Goal: Complete application form: Complete application form

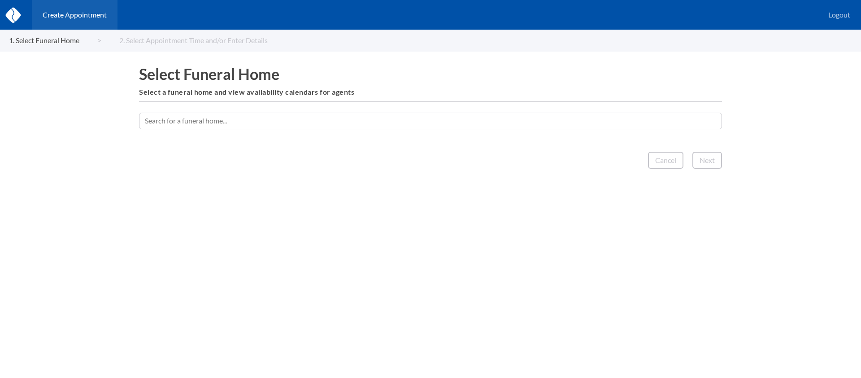
click at [427, 122] on input "text" at bounding box center [430, 121] width 583 height 16
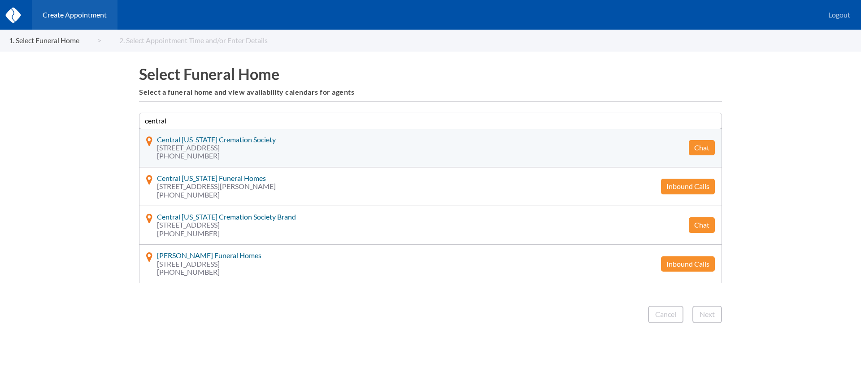
type input "central"
click at [698, 146] on button "Chat" at bounding box center [702, 147] width 26 height 15
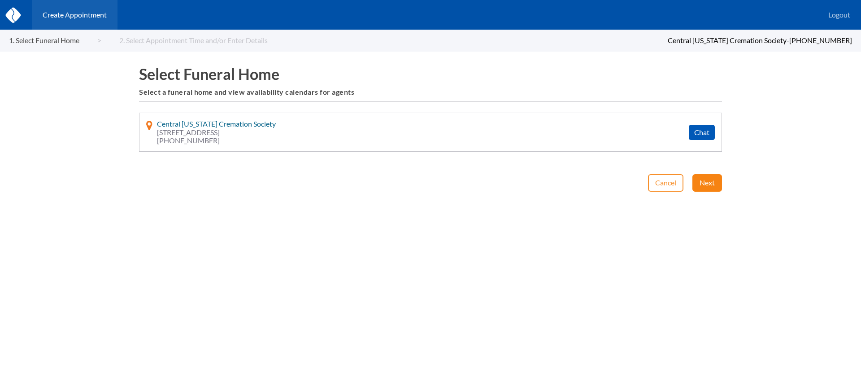
click at [709, 186] on button "Next" at bounding box center [707, 182] width 30 height 17
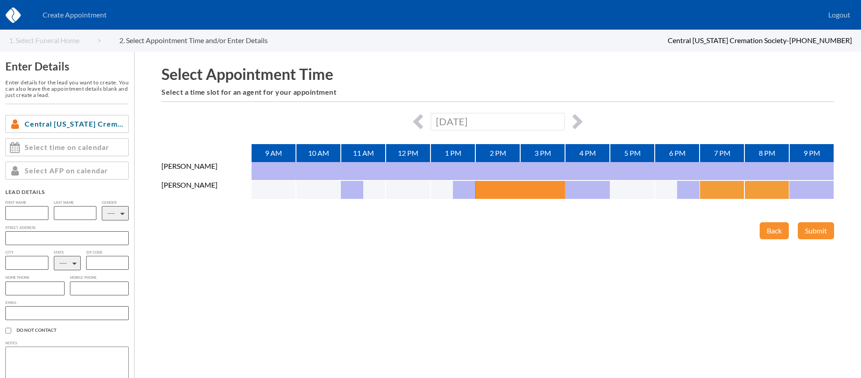
click at [709, 187] on button "button" at bounding box center [711, 190] width 22 height 18
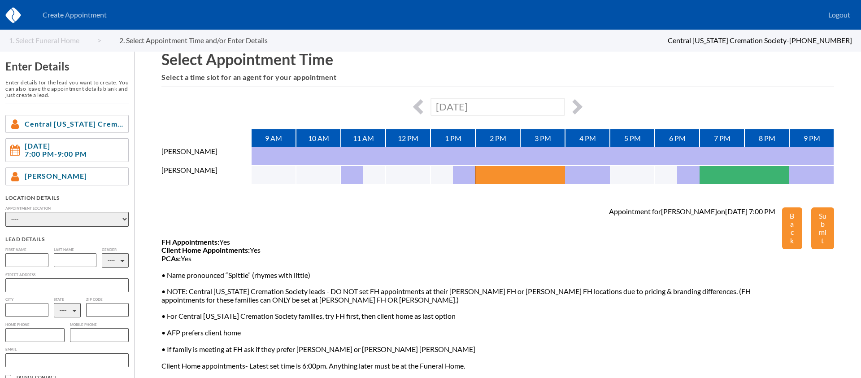
scroll to position [20, 0]
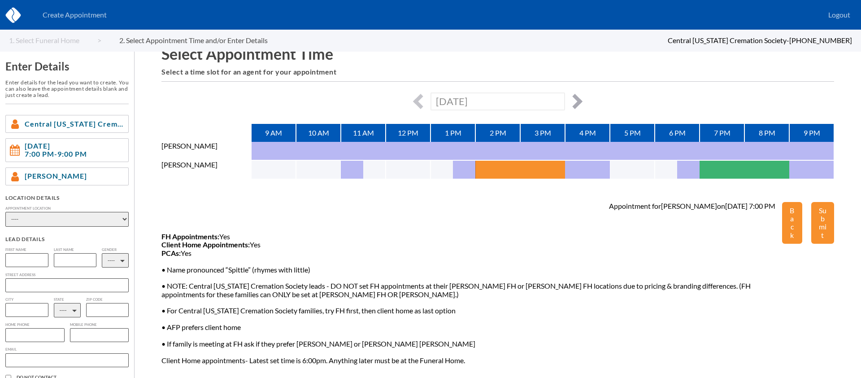
click at [576, 101] on button "button" at bounding box center [574, 101] width 15 height 15
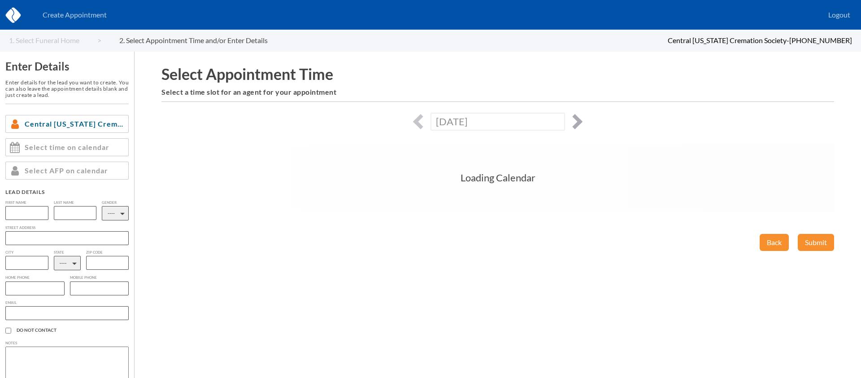
scroll to position [0, 0]
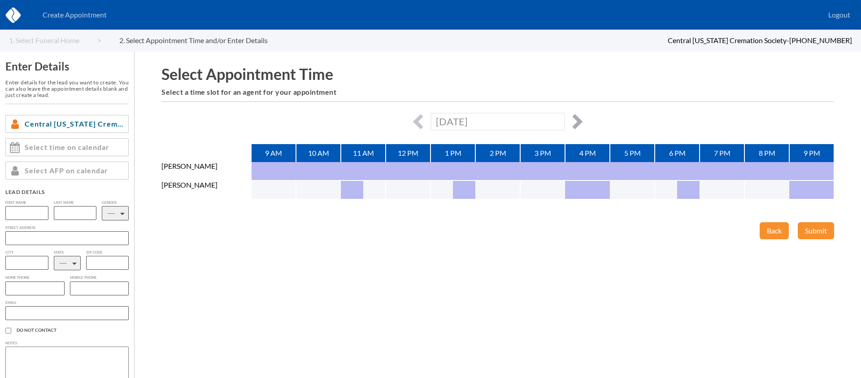
click at [576, 101] on div at bounding box center [497, 101] width 673 height 0
click at [576, 118] on button "button" at bounding box center [574, 121] width 15 height 15
click at [578, 122] on button "button" at bounding box center [574, 121] width 15 height 15
click at [579, 121] on button "button" at bounding box center [574, 121] width 15 height 15
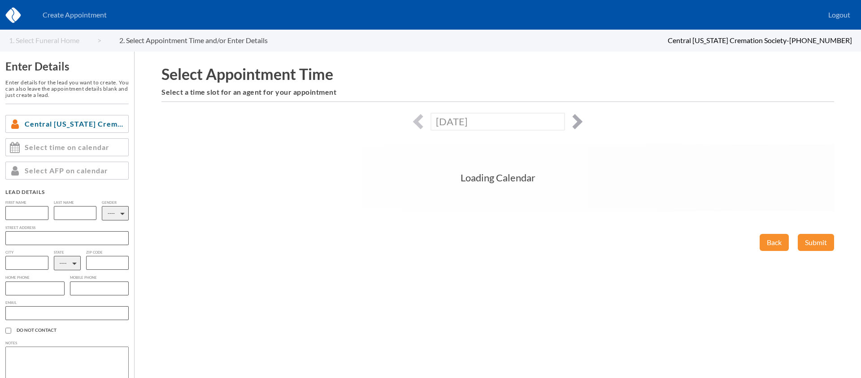
click at [579, 121] on button "button" at bounding box center [574, 121] width 15 height 15
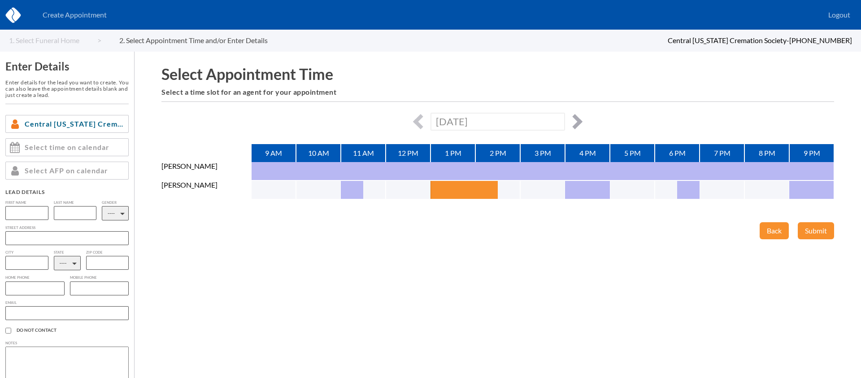
click at [579, 121] on button "button" at bounding box center [574, 121] width 15 height 15
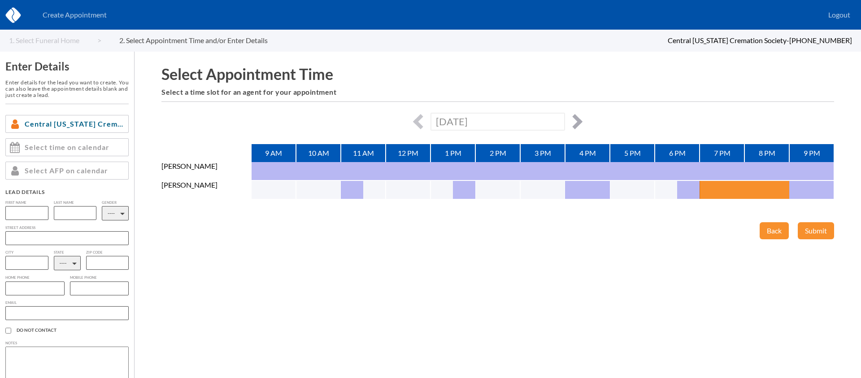
click at [579, 121] on button "button" at bounding box center [574, 121] width 15 height 15
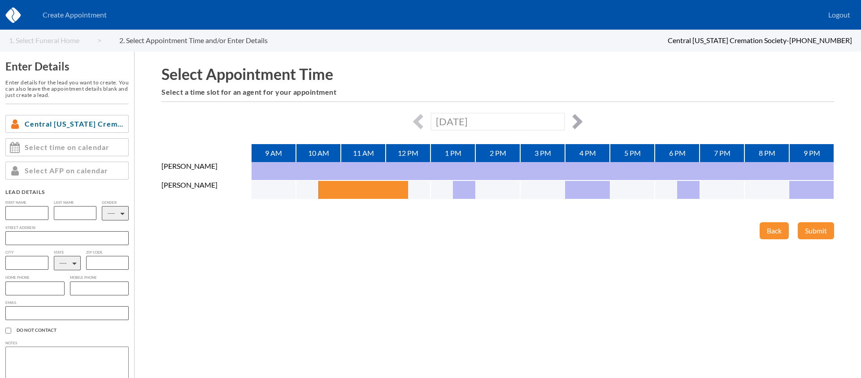
click at [579, 121] on button "button" at bounding box center [574, 121] width 15 height 15
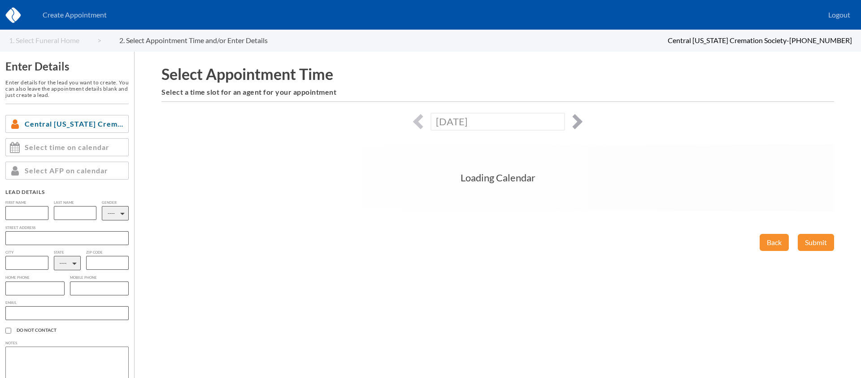
click at [579, 121] on button "button" at bounding box center [574, 121] width 15 height 15
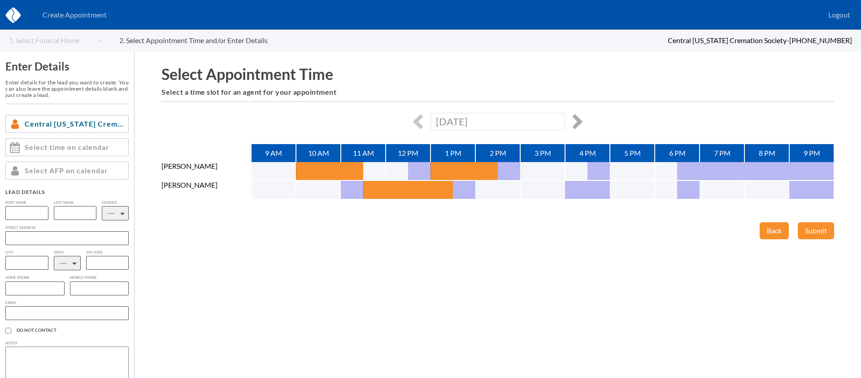
click at [579, 121] on button "button" at bounding box center [574, 121] width 15 height 15
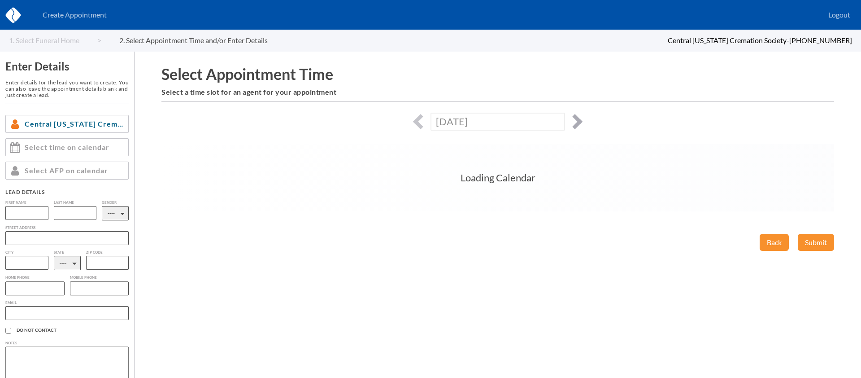
click at [579, 121] on button "button" at bounding box center [574, 121] width 15 height 15
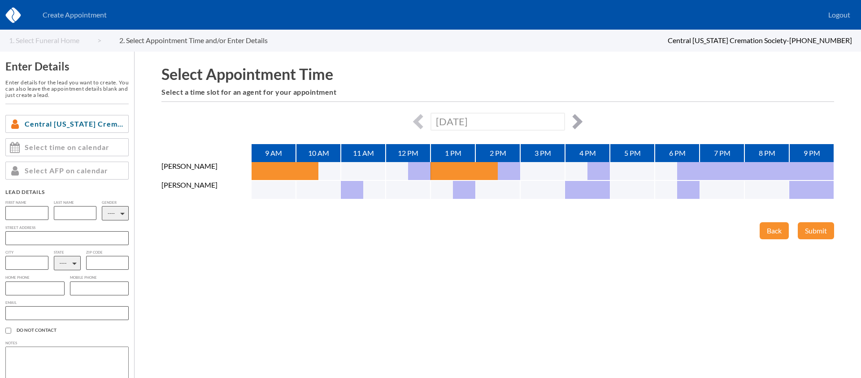
click at [579, 121] on button "button" at bounding box center [574, 121] width 15 height 15
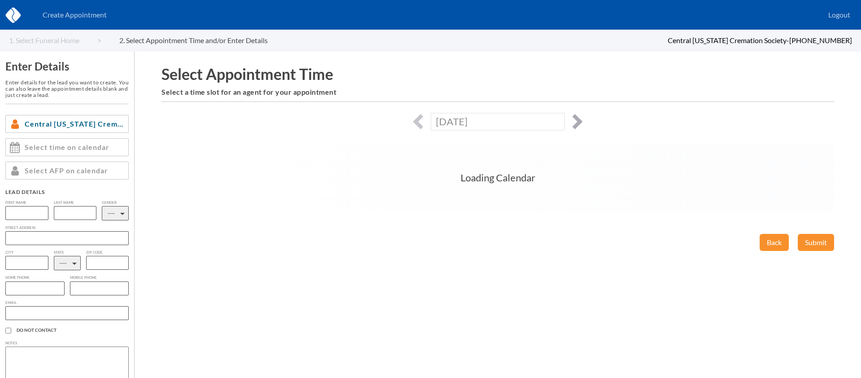
click at [579, 121] on button "button" at bounding box center [574, 121] width 15 height 15
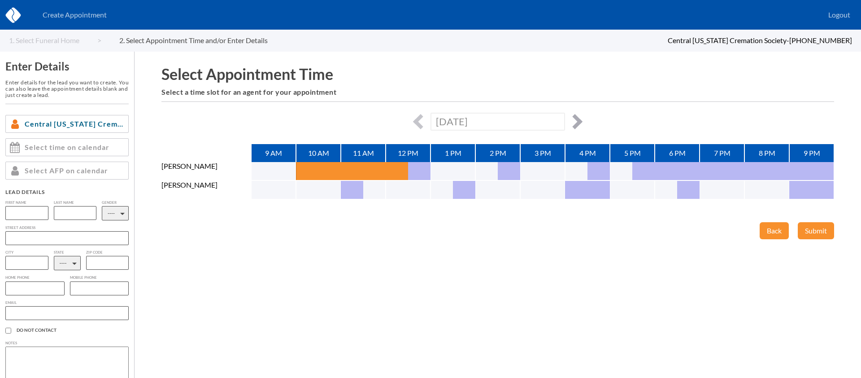
click at [579, 121] on button "button" at bounding box center [574, 121] width 15 height 15
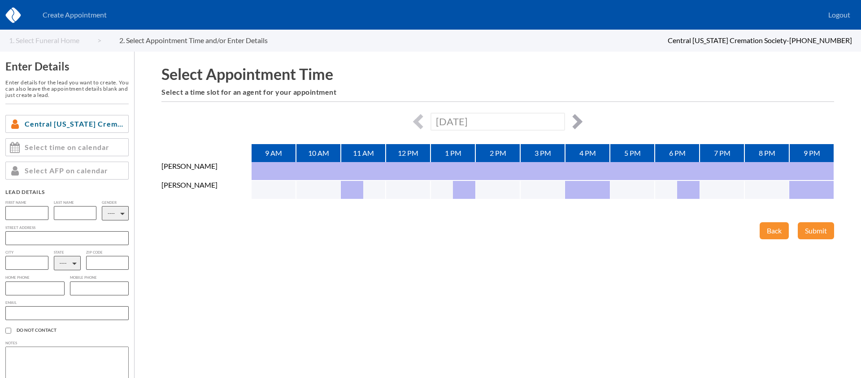
click at [579, 121] on button "button" at bounding box center [574, 121] width 15 height 15
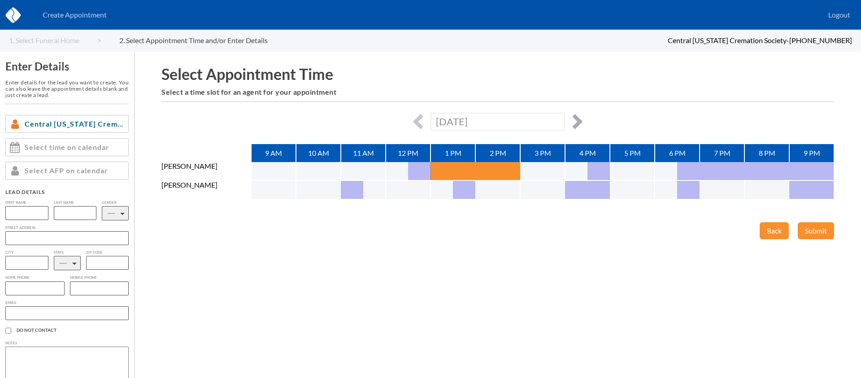
click at [579, 121] on button "button" at bounding box center [574, 121] width 15 height 15
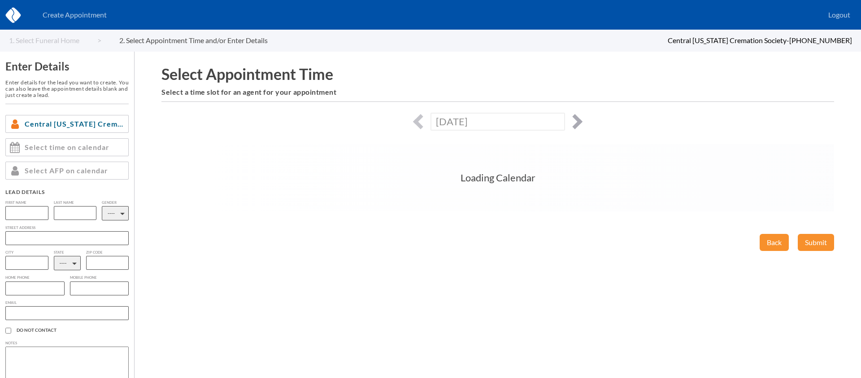
click at [579, 121] on button "button" at bounding box center [574, 121] width 15 height 15
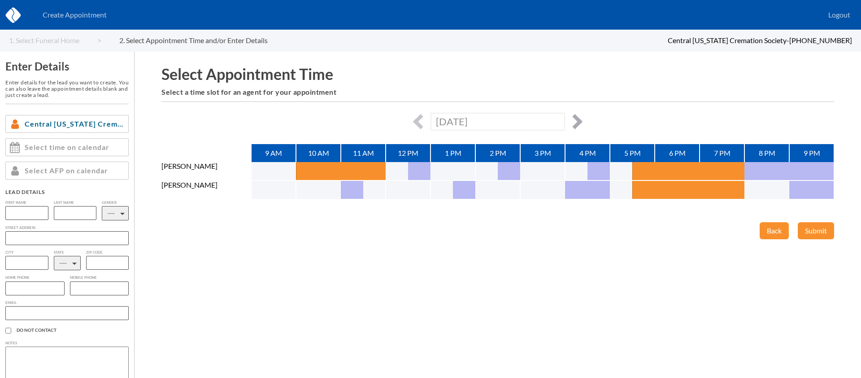
click at [579, 121] on button "button" at bounding box center [574, 121] width 15 height 15
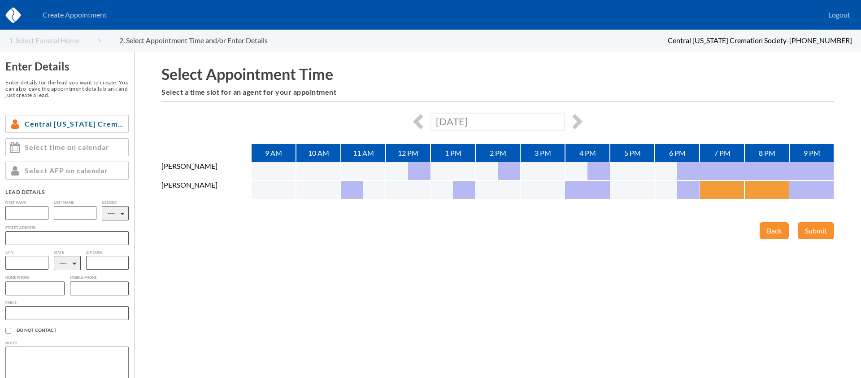
click at [714, 194] on button "button" at bounding box center [711, 190] width 22 height 18
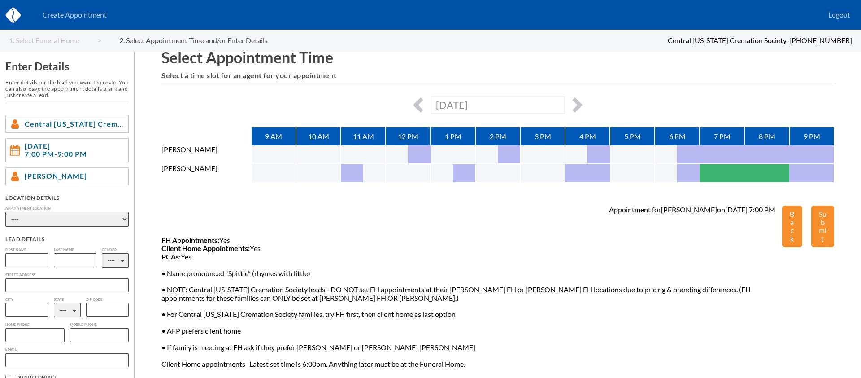
scroll to position [20, 0]
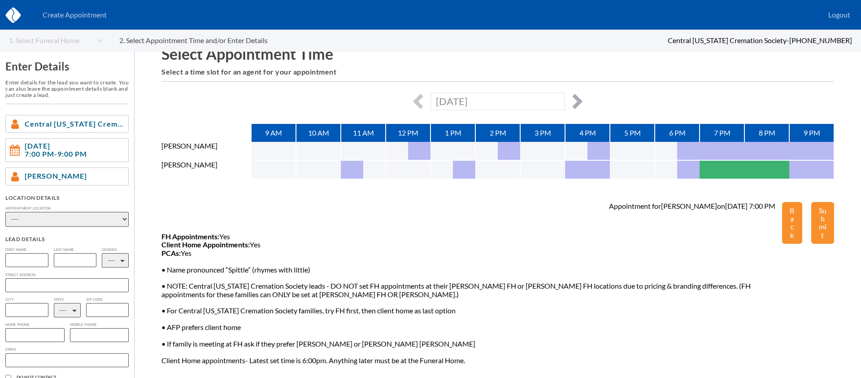
click at [573, 94] on button "button" at bounding box center [574, 101] width 15 height 15
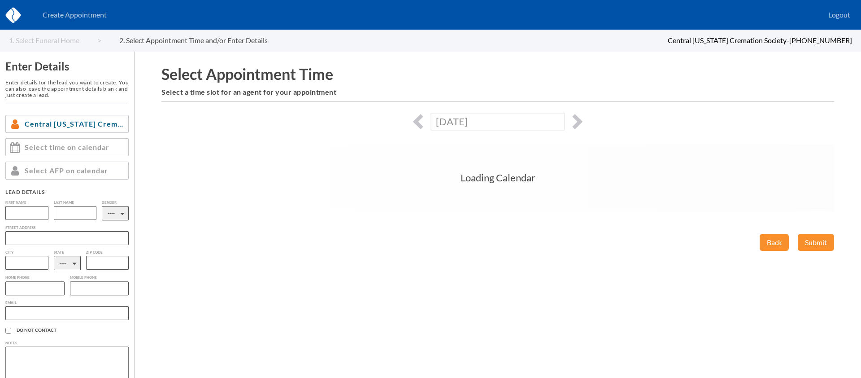
scroll to position [0, 0]
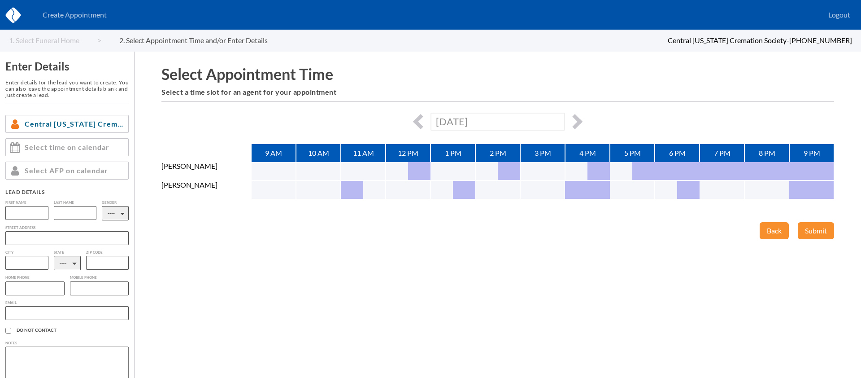
click at [574, 113] on div "Fri, October 17th, 2025" at bounding box center [497, 121] width 673 height 17
click at [576, 118] on button "button" at bounding box center [574, 121] width 15 height 15
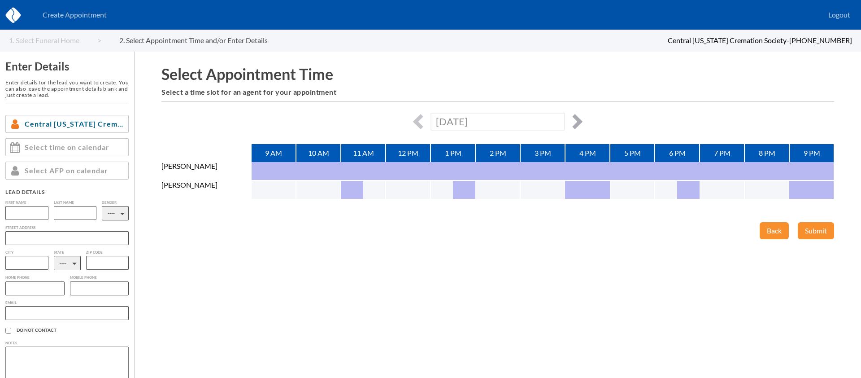
click at [576, 120] on button "button" at bounding box center [574, 121] width 15 height 15
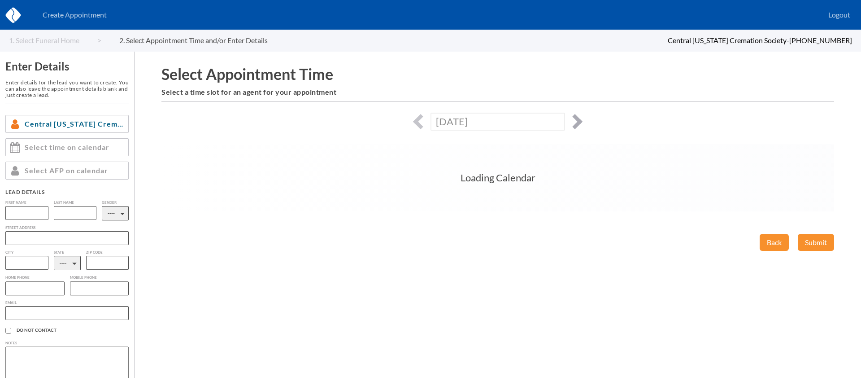
click at [577, 120] on button "button" at bounding box center [574, 121] width 15 height 15
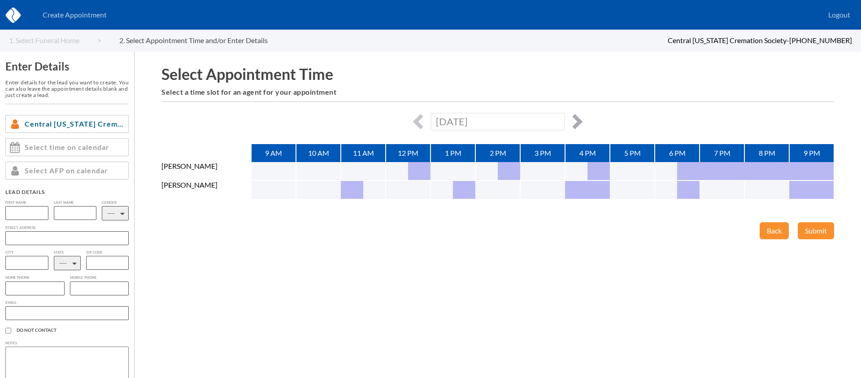
click at [577, 120] on button "button" at bounding box center [574, 121] width 15 height 15
click at [578, 121] on button "button" at bounding box center [574, 121] width 15 height 15
click at [631, 167] on button "button" at bounding box center [621, 171] width 22 height 18
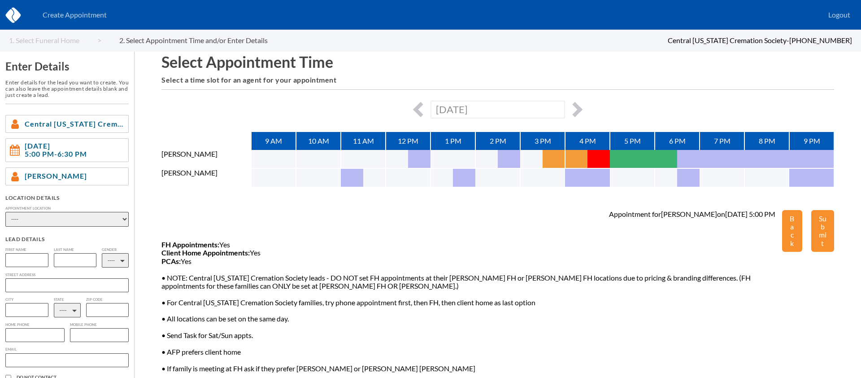
scroll to position [20, 0]
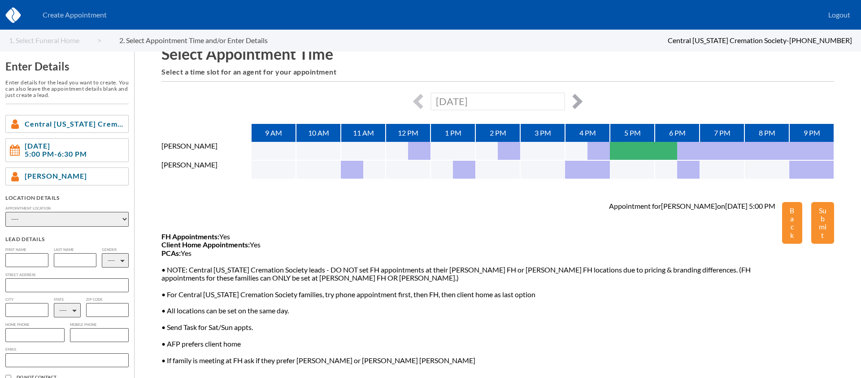
click at [577, 100] on button "button" at bounding box center [574, 101] width 15 height 15
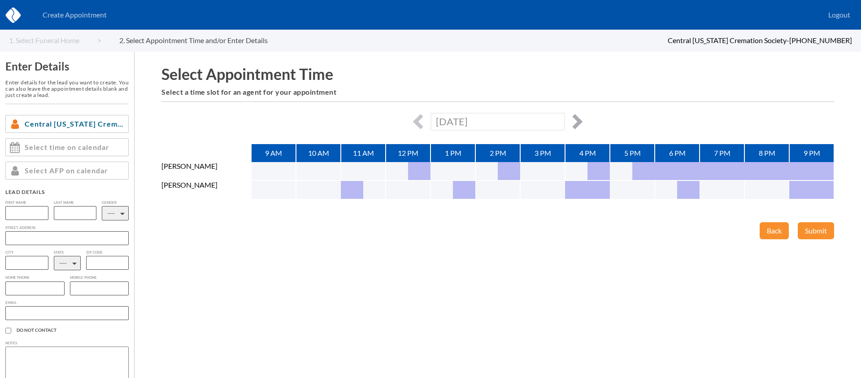
click at [577, 100] on div "Select Appointment Time Select a time slot for an agent for your appointment Fr…" at bounding box center [498, 215] width 726 height 326
click at [578, 115] on div "Fri, October 24th, 2025" at bounding box center [497, 121] width 673 height 17
click at [574, 124] on button "button" at bounding box center [574, 121] width 15 height 15
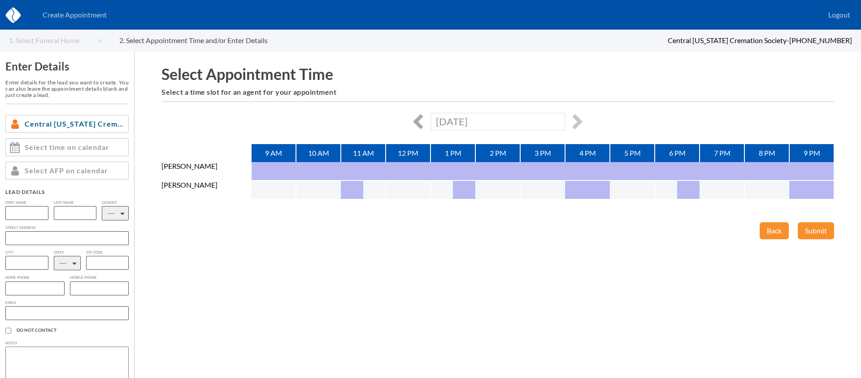
click at [420, 122] on button "button" at bounding box center [420, 121] width 15 height 15
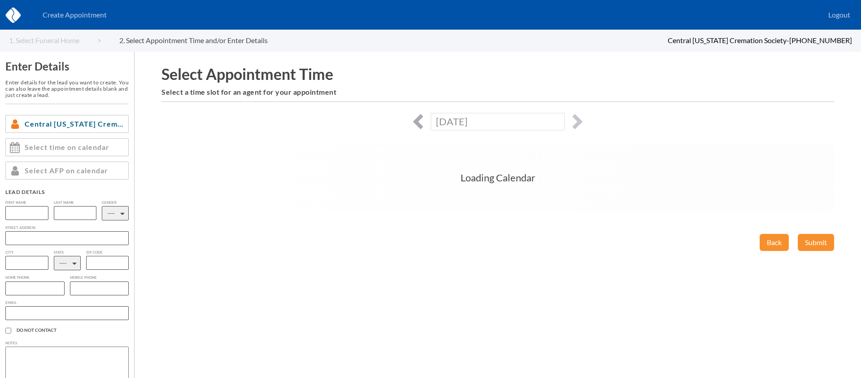
click at [420, 122] on button "button" at bounding box center [420, 121] width 15 height 15
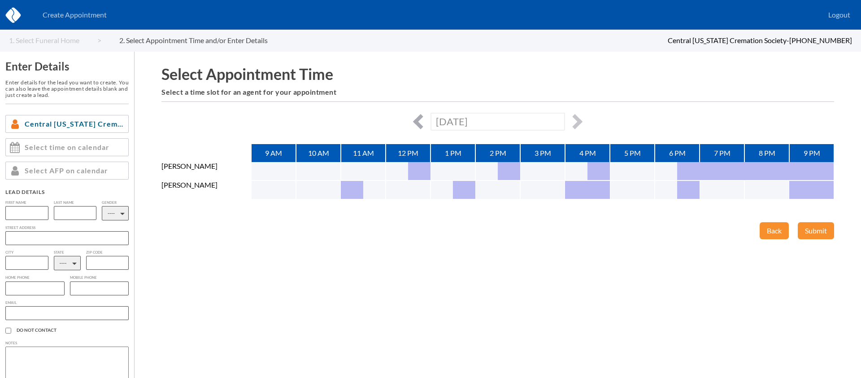
click at [420, 122] on button "button" at bounding box center [420, 121] width 15 height 15
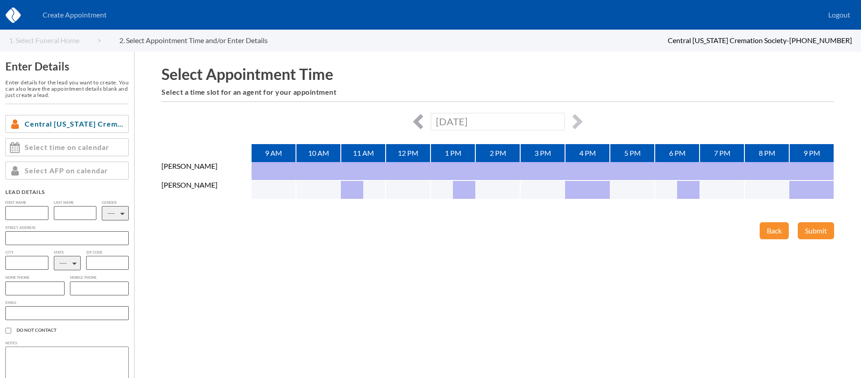
click at [420, 122] on button "button" at bounding box center [420, 121] width 15 height 15
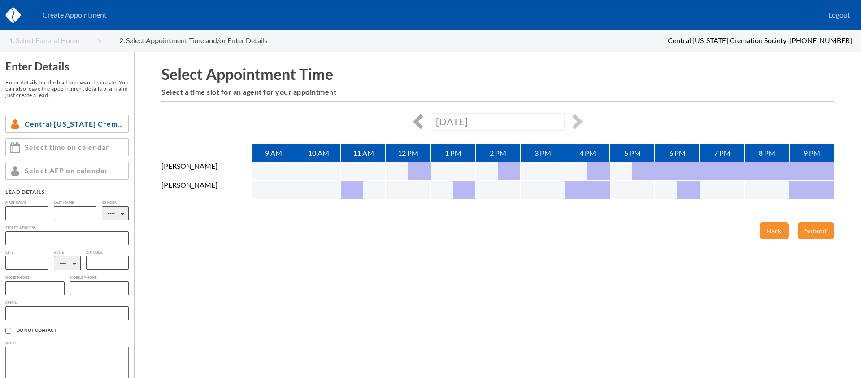
click at [420, 122] on button "button" at bounding box center [420, 121] width 15 height 15
type input "Thu, October 16th, 2025"
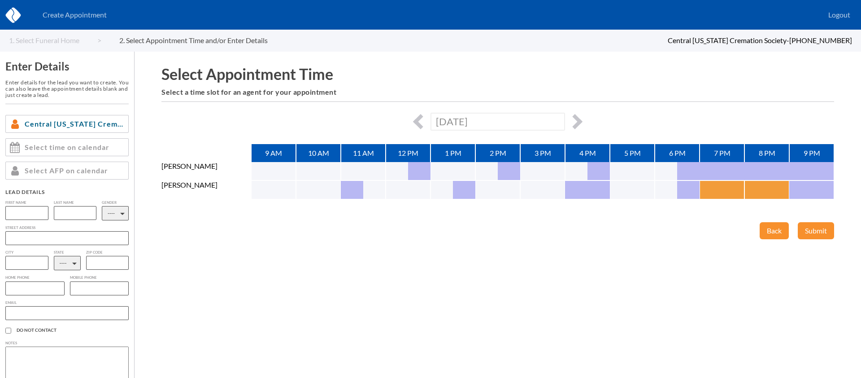
click at [713, 192] on button "button" at bounding box center [711, 190] width 22 height 18
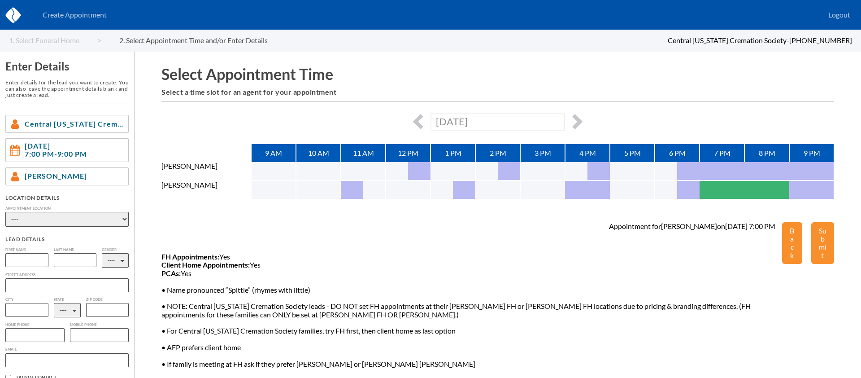
click at [30, 257] on input "text" at bounding box center [26, 260] width 43 height 14
paste input "Sharon"
type input "Sharon"
click at [58, 213] on select "---- Phone Consultation Hetrick-Bitner Funeral Home Inc Neumyer Funeral Home Je…" at bounding box center [66, 219] width 123 height 15
select select "c43e5580-3cad-e811-9b8d-00188b3fb15c"
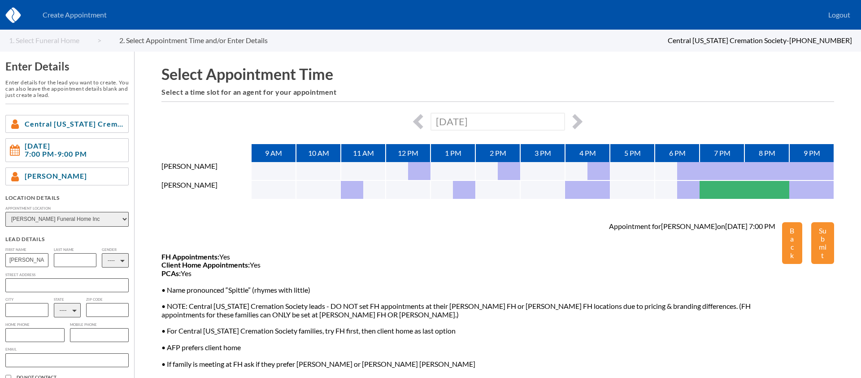
click at [5, 212] on select "---- Phone Consultation Hetrick-Bitner Funeral Home Inc Neumyer Funeral Home Je…" at bounding box center [66, 219] width 123 height 15
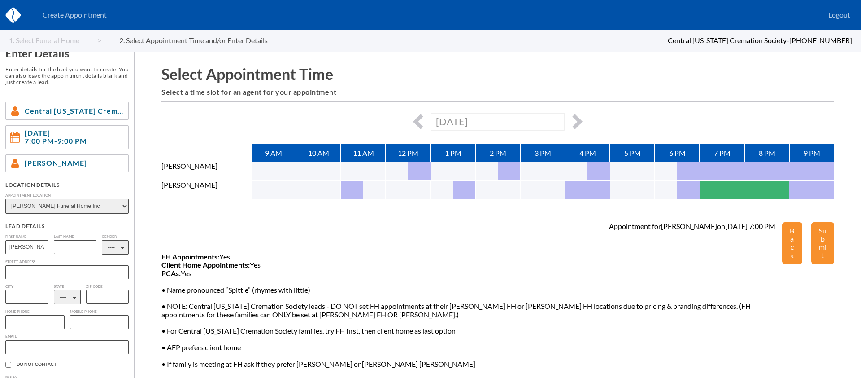
scroll to position [14, 0]
click at [65, 245] on input "text" at bounding box center [75, 246] width 43 height 14
paste input "Donovan-Sheridan"
type input "Donovan-Sheridan"
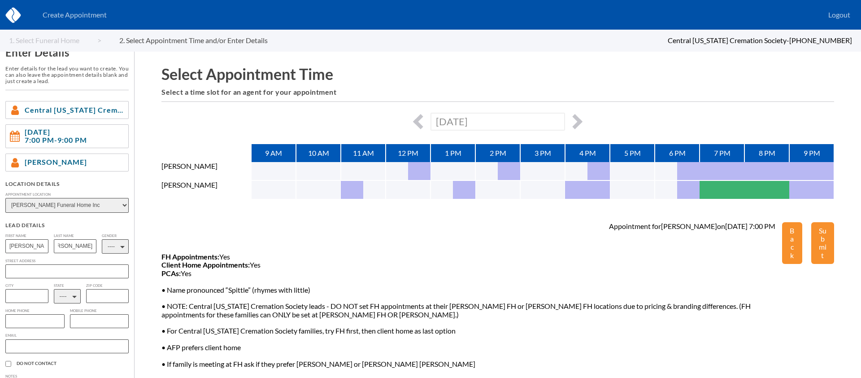
click at [111, 244] on select "---- M F" at bounding box center [115, 246] width 27 height 14
select select "2"
click at [102, 239] on select "---- M F" at bounding box center [115, 246] width 27 height 14
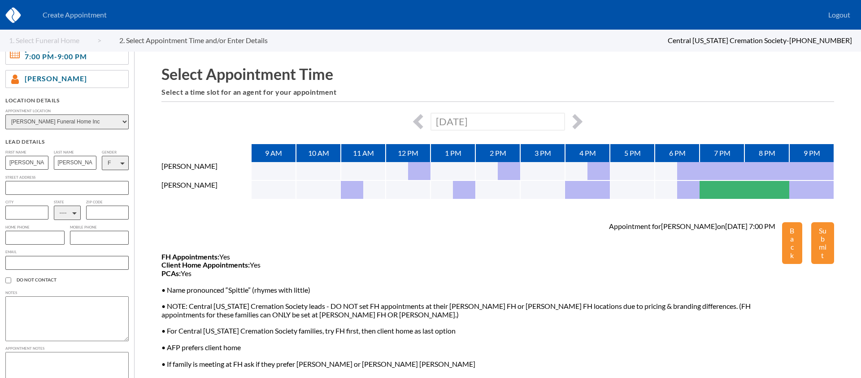
scroll to position [101, 0]
click at [74, 212] on select "---- AL AK AZ AR CA CO CT DE DC FL GA GU HI ID IL IN IA KS KY LA ME MD MA MI MN…" at bounding box center [67, 209] width 27 height 14
select select "PA"
click at [54, 203] on select "---- AL AK AZ AR CA CO CT DE DC FL GA GU HI ID IL IN IA KS KY LA ME MD MA MI MN…" at bounding box center [67, 209] width 27 height 14
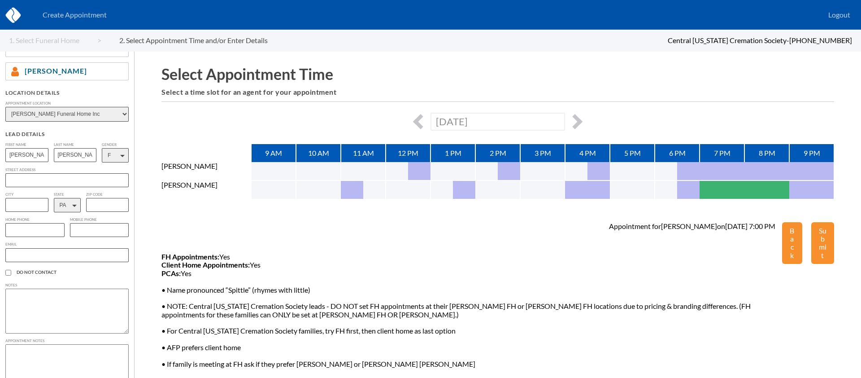
scroll to position [110, 0]
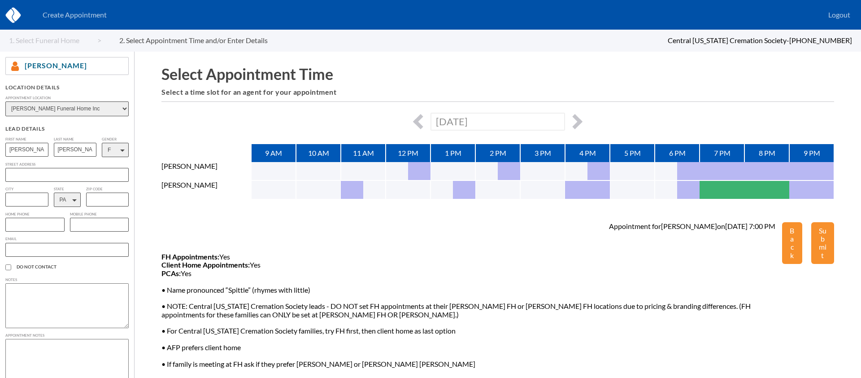
click at [35, 224] on input "text" at bounding box center [34, 224] width 59 height 14
paste input "717-526-2084"
type input "717-526-2084"
click at [45, 252] on input "text" at bounding box center [66, 250] width 123 height 14
paste input "dsheridan2021@gmai"
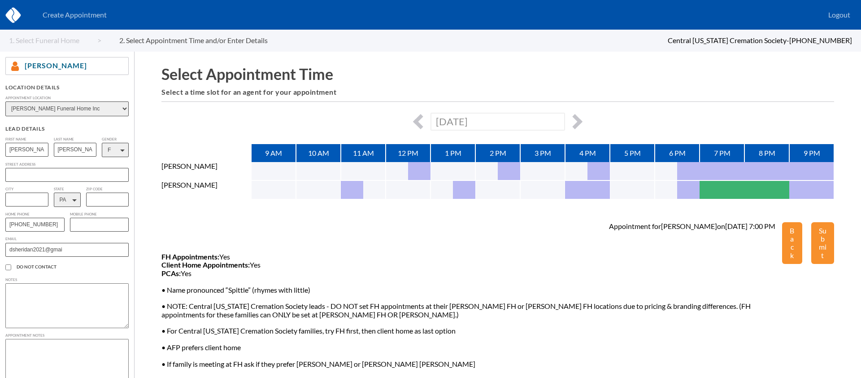
click at [10, 251] on input "dsheridan2021@gmai" at bounding box center [66, 250] width 123 height 14
type input "sdsheridan2021@gmai"
click at [33, 348] on textarea at bounding box center [66, 361] width 123 height 45
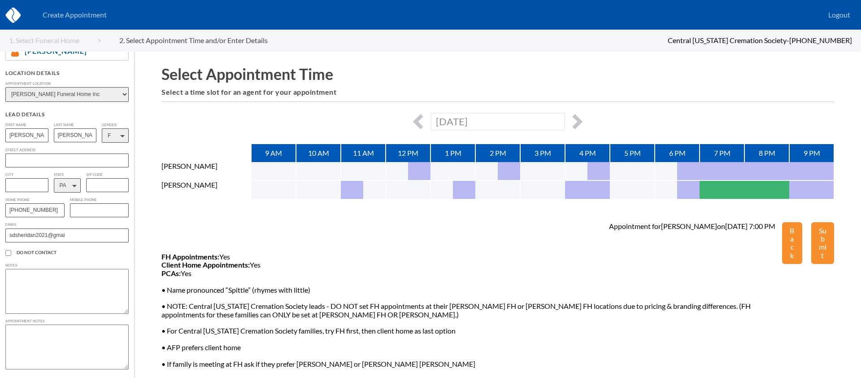
scroll to position [127, 0]
type textarea "Sharon wants to start planning and possibly set up a payment plan... verified F…"
click at [817, 231] on button "Submit" at bounding box center [822, 243] width 23 height 42
click at [73, 234] on input "sdsheridan2021@gmai" at bounding box center [66, 233] width 123 height 14
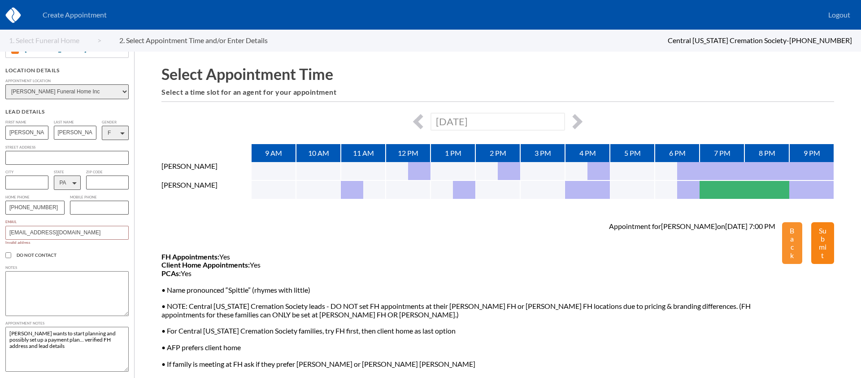
type input "sdsheridan2021@gmail.com"
click at [827, 236] on button "Submit" at bounding box center [822, 243] width 23 height 42
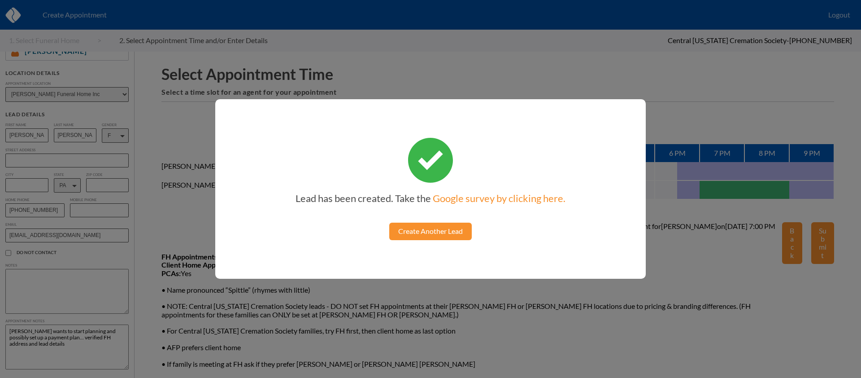
drag, startPoint x: 432, startPoint y: 224, endPoint x: 407, endPoint y: 194, distance: 39.4
click at [432, 224] on link "Create Another Lead" at bounding box center [430, 230] width 83 height 17
